Goal: Task Accomplishment & Management: Use online tool/utility

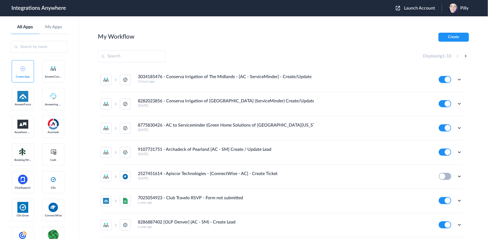
click at [416, 9] on span "Launch Account" at bounding box center [419, 8] width 31 height 4
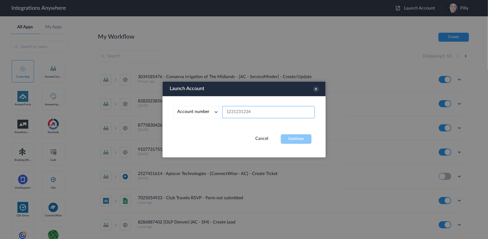
click at [241, 110] on input "text" at bounding box center [268, 112] width 92 height 12
paste input "9804122345"
type input "9804122345"
click at [295, 137] on button "Continue" at bounding box center [296, 139] width 31 height 10
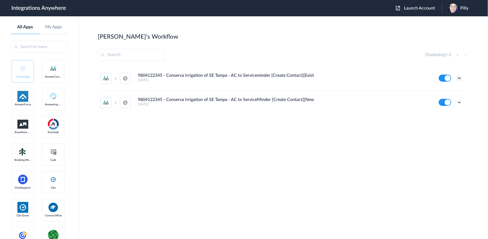
click at [462, 78] on icon at bounding box center [459, 77] width 5 height 5
click at [449, 99] on link "Task history" at bounding box center [444, 101] width 26 height 4
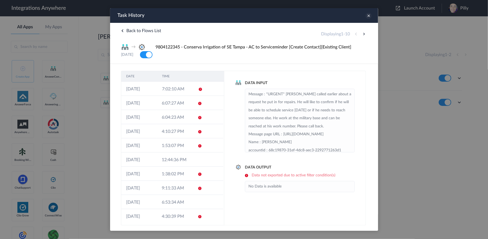
click at [367, 17] on icon at bounding box center [368, 16] width 6 height 6
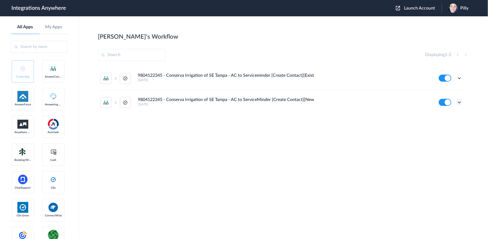
click at [460, 102] on icon at bounding box center [459, 102] width 5 height 5
click at [447, 114] on li "Edit" at bounding box center [444, 115] width 35 height 10
click at [460, 103] on icon at bounding box center [459, 102] width 5 height 5
click at [450, 124] on link "Task history" at bounding box center [444, 125] width 26 height 4
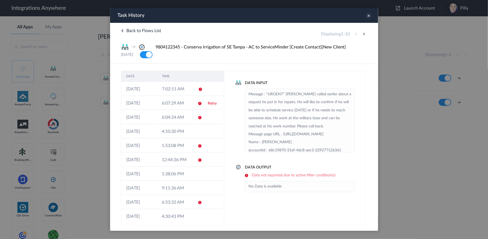
click at [368, 17] on icon at bounding box center [368, 16] width 6 height 6
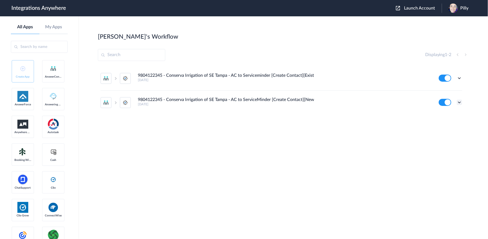
click at [460, 102] on icon at bounding box center [459, 102] width 5 height 5
click at [447, 113] on li "Edit" at bounding box center [444, 115] width 35 height 10
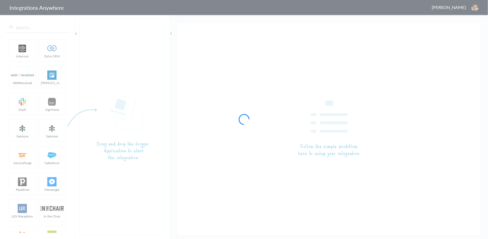
type input "9804122345 - Conserva Irrigation of SE Tampa - AC to ServiceMinder [Create Cont…"
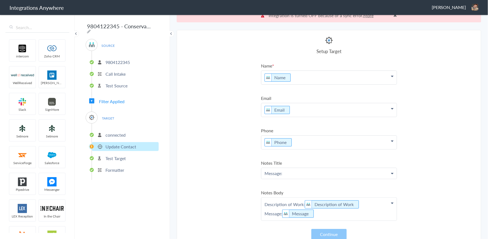
scroll to position [14, 0]
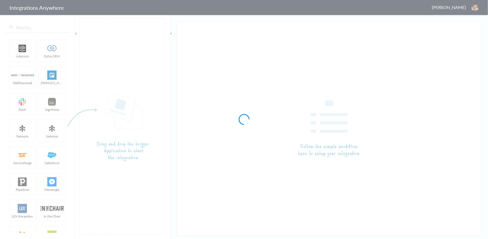
type input "9804122345 - Conserva Irrigation of SE Tampa - AC to ServiceMinder [Create Cont…"
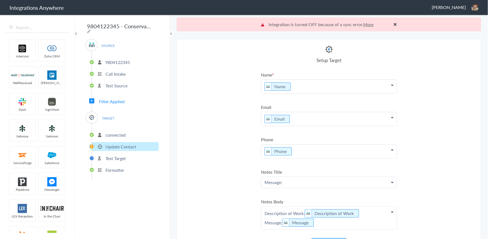
click at [130, 85] on li "Test Source" at bounding box center [125, 85] width 67 height 9
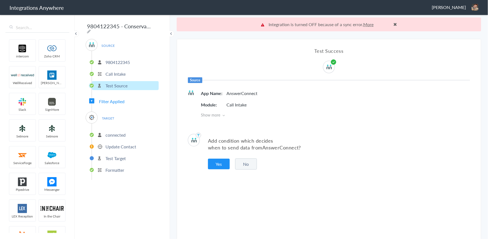
click at [121, 102] on div "SOURCE 9804122345 Call Intake Test Source Filter Applied TARGET connected Updat…" at bounding box center [122, 109] width 73 height 141
click at [123, 100] on span "Filter Applied" at bounding box center [112, 101] width 26 height 6
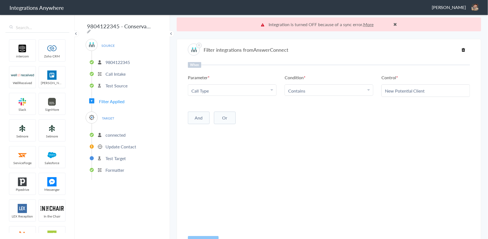
click at [122, 132] on p "connected" at bounding box center [116, 135] width 20 height 6
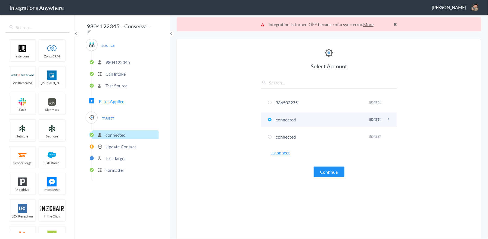
click at [387, 118] on icon at bounding box center [388, 119] width 3 height 3
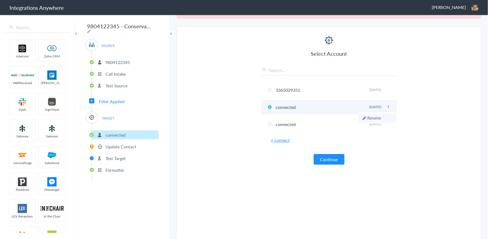
scroll to position [16, 0]
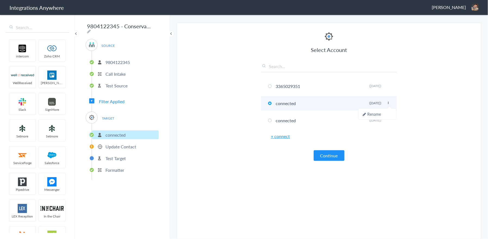
click at [293, 103] on li "connected Rename Delete (3 years ago)" at bounding box center [329, 103] width 136 height 14
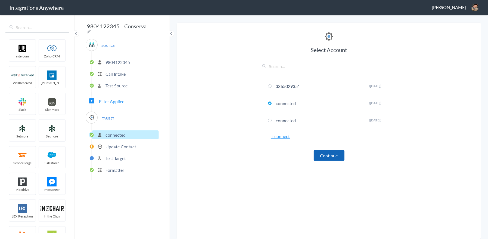
click at [337, 154] on button "Continue" at bounding box center [329, 155] width 31 height 11
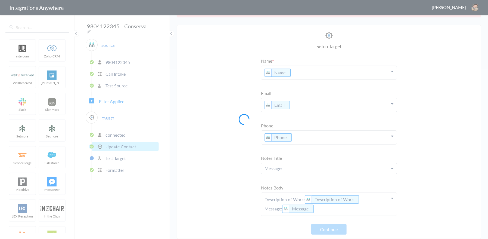
scroll to position [14, 0]
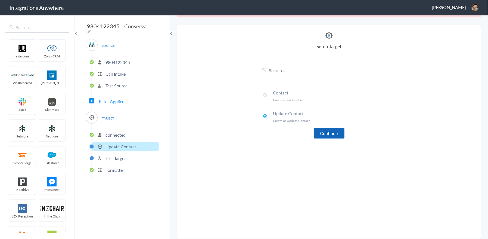
click at [327, 128] on button "Continue" at bounding box center [329, 133] width 31 height 11
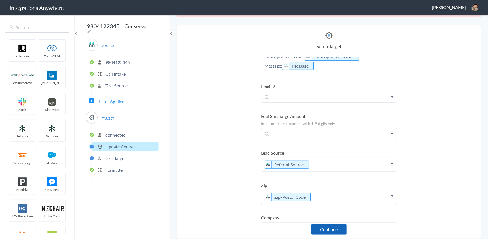
scroll to position [151, 0]
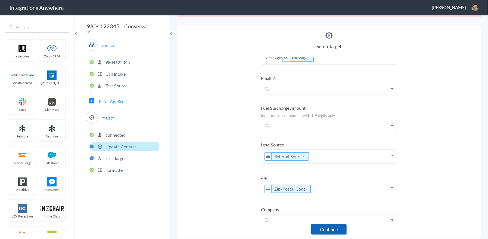
click at [333, 228] on button "Continue" at bounding box center [328, 229] width 35 height 11
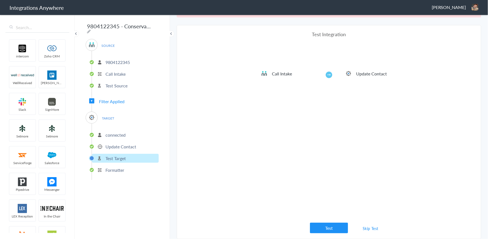
click at [333, 228] on button "Test" at bounding box center [329, 227] width 38 height 11
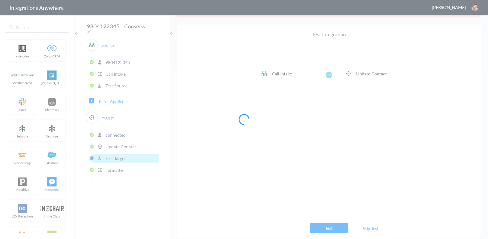
scroll to position [0, 0]
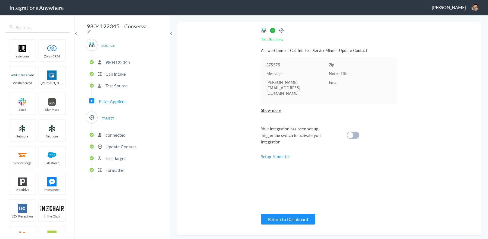
click at [350, 132] on cite at bounding box center [351, 135] width 6 height 6
click at [297, 218] on button "Return to Dashboard" at bounding box center [288, 219] width 54 height 11
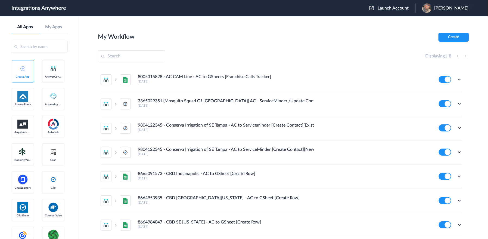
click at [403, 9] on span "Launch Account" at bounding box center [393, 8] width 31 height 4
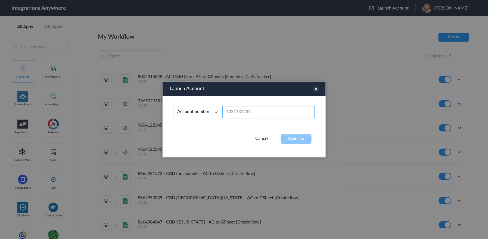
click at [237, 113] on input "text" at bounding box center [268, 112] width 92 height 12
paste input "9804122345"
type input "9804122345"
click at [291, 139] on button "Continue" at bounding box center [296, 139] width 31 height 10
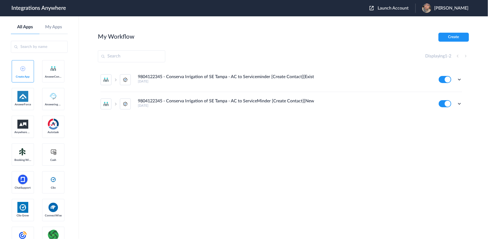
click at [255, 105] on h5 "[DATE]" at bounding box center [285, 106] width 294 height 4
click at [240, 99] on h4 "9804122345 - Conserva Irrigation of SE Tampa - AC to ServiceMinder [Create Cont…" at bounding box center [226, 100] width 176 height 5
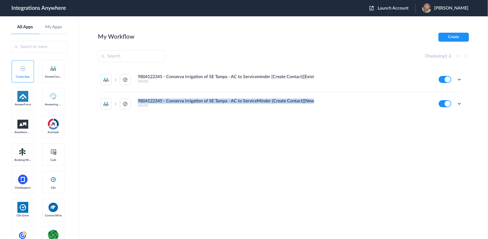
click at [240, 99] on h4 "9804122345 - Conserva Irrigation of SE Tampa - AC to ServiceMinder [Create Cont…" at bounding box center [226, 100] width 176 height 5
copy h4 "9804122345 - Conserva Irrigation of SE Tampa - AC to ServiceMinder [Create Cont…"
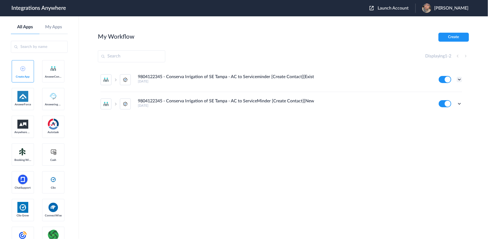
click at [460, 77] on icon at bounding box center [459, 79] width 5 height 5
click at [447, 93] on li "Edit" at bounding box center [444, 92] width 35 height 10
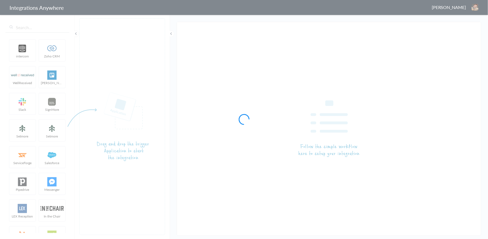
type input "9804122345 - Conserva Irrigation of SE Tampa - AC to Serviceminder [Create Cont…"
